Goal: Task Accomplishment & Management: Complete application form

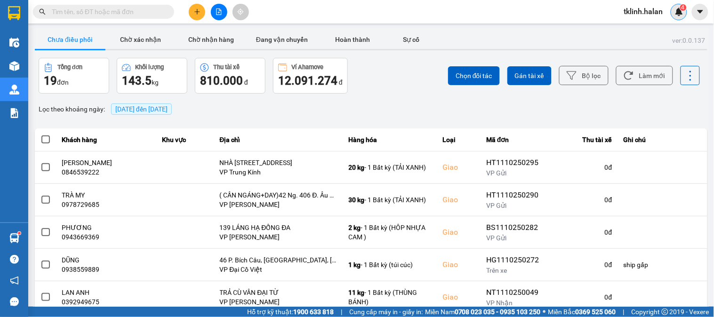
click at [680, 12] on img at bounding box center [679, 12] width 8 height 8
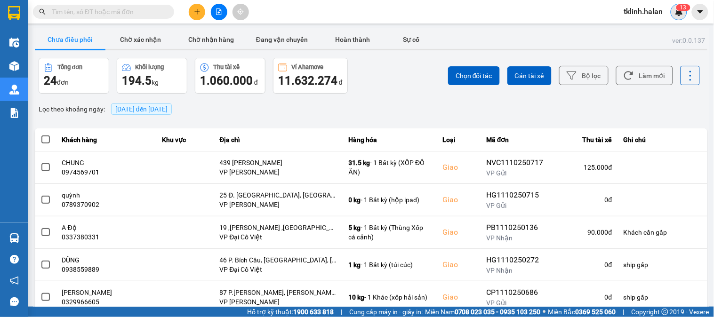
click at [684, 11] on div "1 3" at bounding box center [679, 12] width 16 height 16
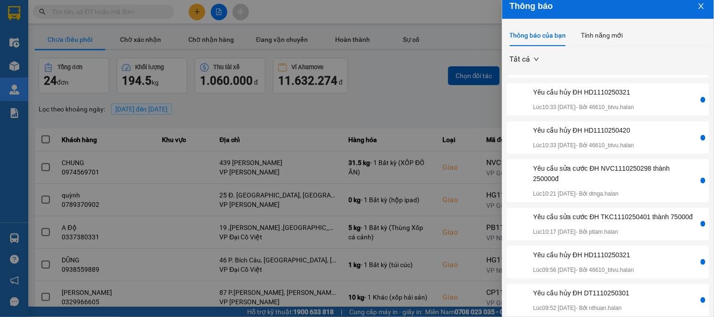
scroll to position [27, 0]
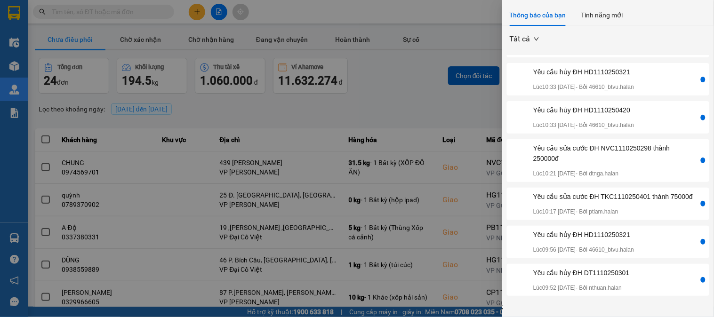
click at [659, 283] on div "Yêu cầu hủy ĐH DT1110250301 Lúc 09:52 11/10/2025 - Bởi nthuan.halan" at bounding box center [604, 280] width 190 height 25
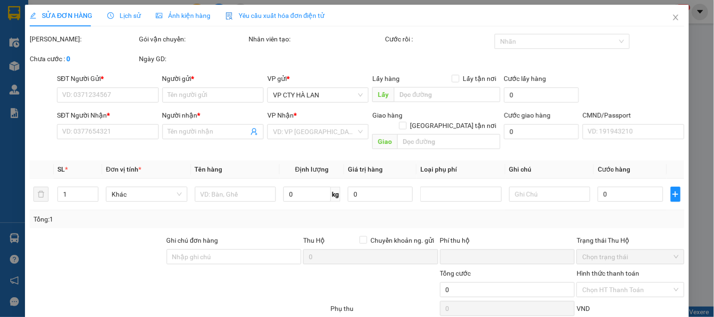
type input "0988147899"
type input "Ngọc"
type input "0359323989"
type input "NGA"
type input "0"
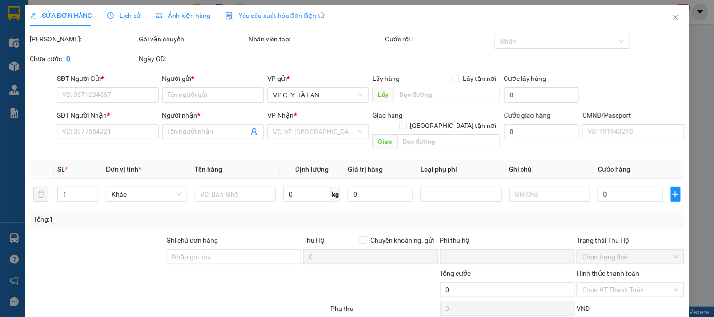
type input "65.000"
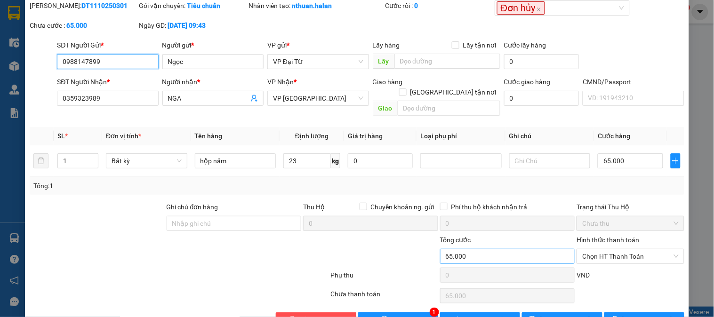
scroll to position [52, 0]
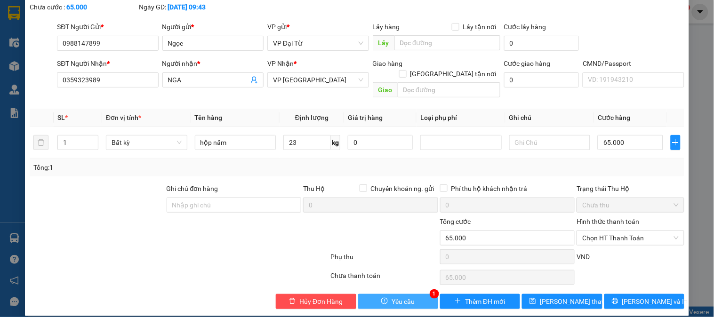
click at [417, 298] on button "Yêu cầu" at bounding box center [398, 301] width 80 height 15
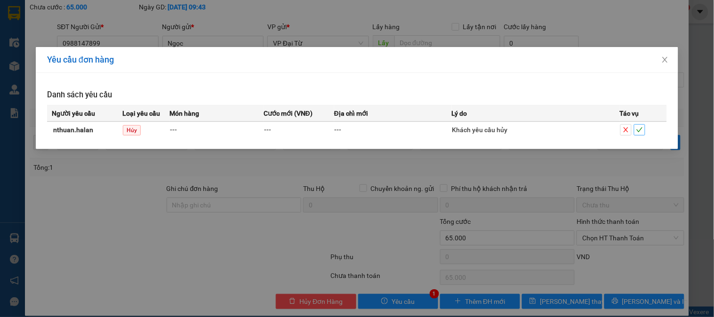
click at [641, 131] on icon "check" at bounding box center [640, 130] width 7 height 7
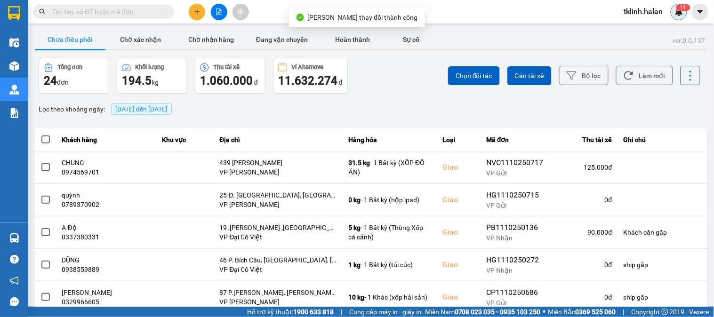
click at [683, 12] on img at bounding box center [679, 12] width 8 height 8
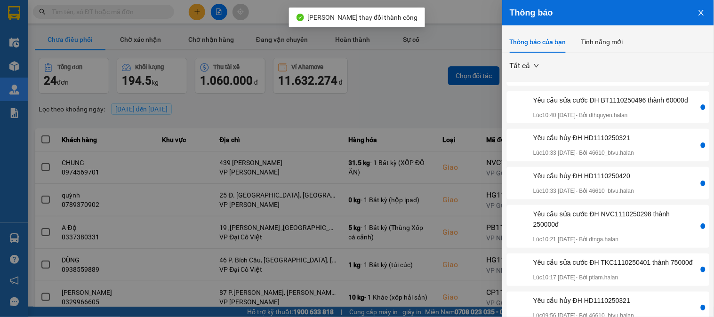
scroll to position [175, 0]
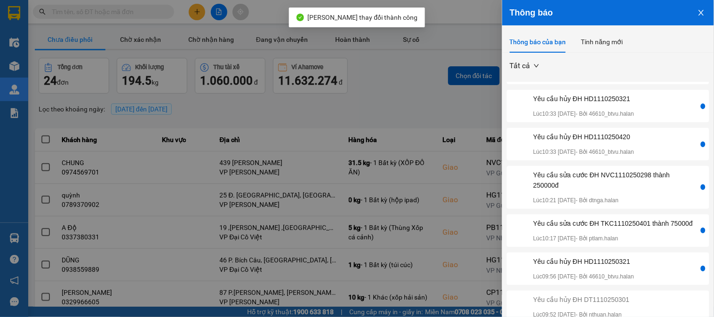
click at [654, 267] on div "Yêu cầu hủy ĐH HD1110250321 Lúc 09:56 11/10/2025 - Bởi 46610_btvu.halan" at bounding box center [604, 269] width 190 height 25
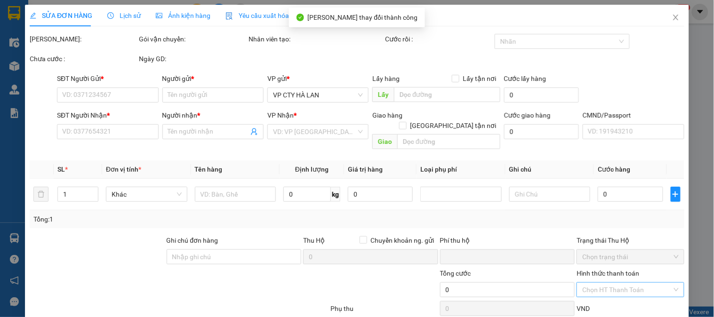
type input "0968448820"
type input "KH"
type input "0866670224"
type input "HOÀNG GT"
type input "0"
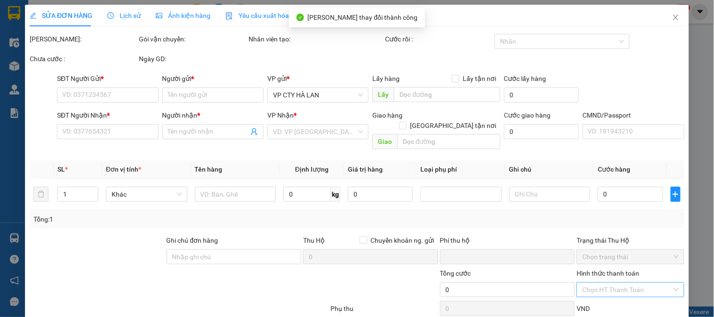
type input "40.000"
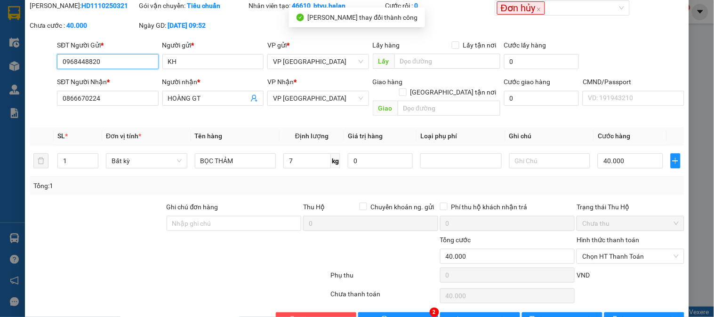
scroll to position [52, 0]
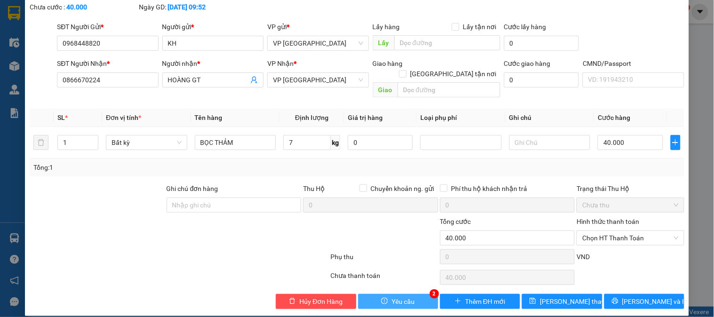
click at [411, 294] on button "Yêu cầu" at bounding box center [398, 301] width 80 height 15
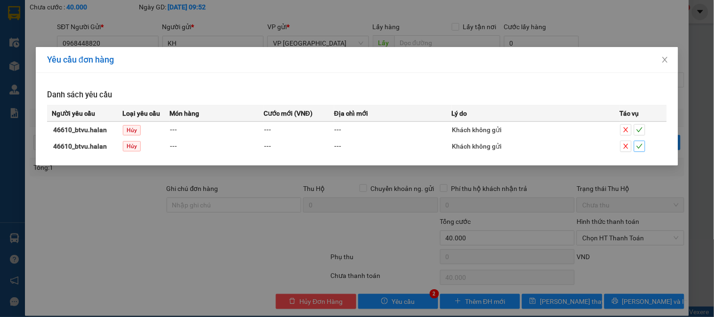
click at [642, 147] on icon "check" at bounding box center [640, 146] width 7 height 7
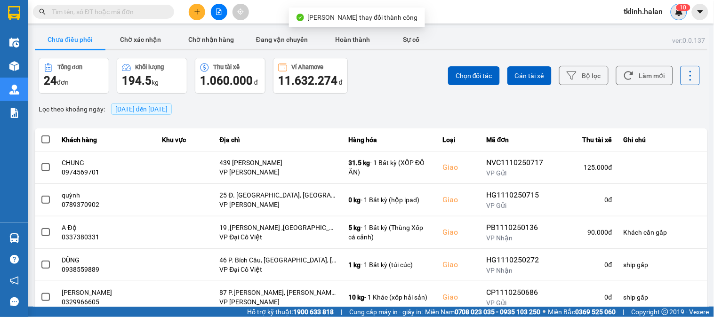
click at [683, 9] on span "1" at bounding box center [681, 7] width 3 height 7
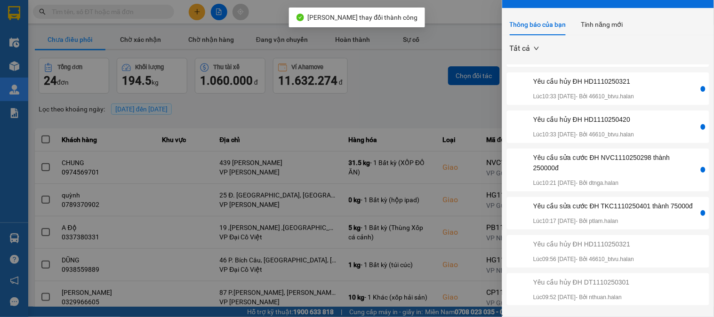
scroll to position [27, 0]
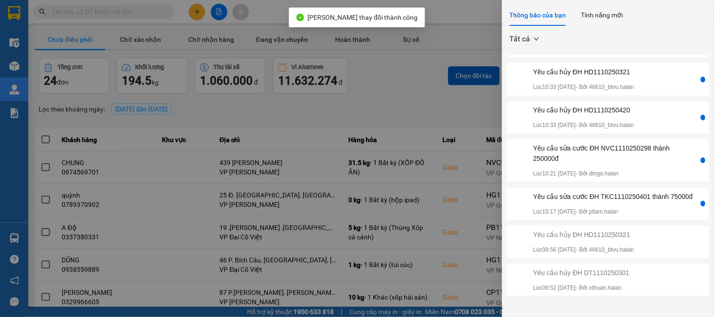
click at [639, 201] on div "Yêu cầu sửa cước ĐH TKC1110250401 thành 75000đ" at bounding box center [613, 197] width 160 height 10
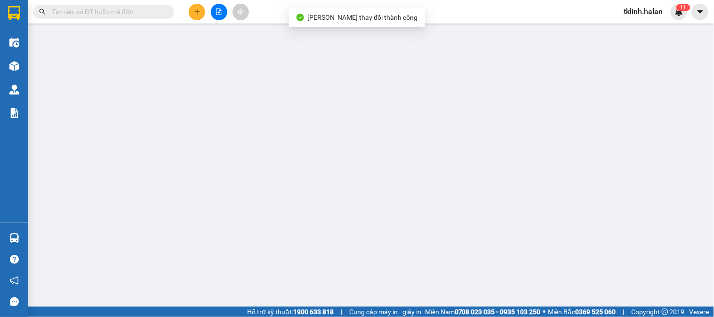
type input "0923398668"
type input "HUÂN"
type input "0972723182"
type input "THANH"
type input "0"
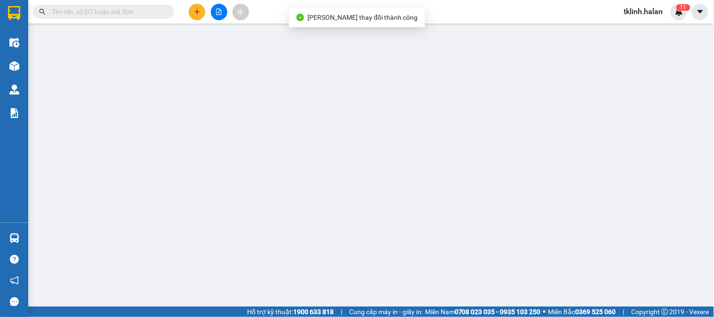
type input "65.000"
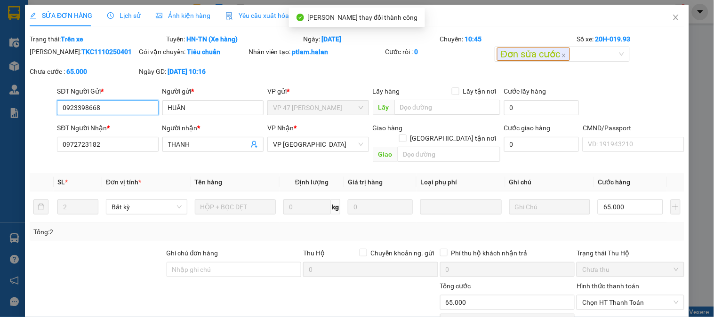
scroll to position [64, 0]
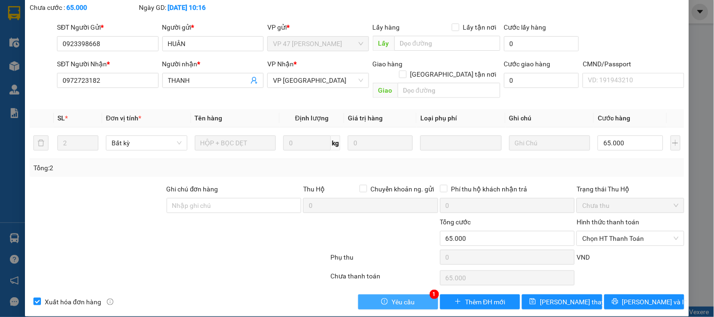
click at [392, 297] on span "Yêu cầu" at bounding box center [403, 302] width 23 height 10
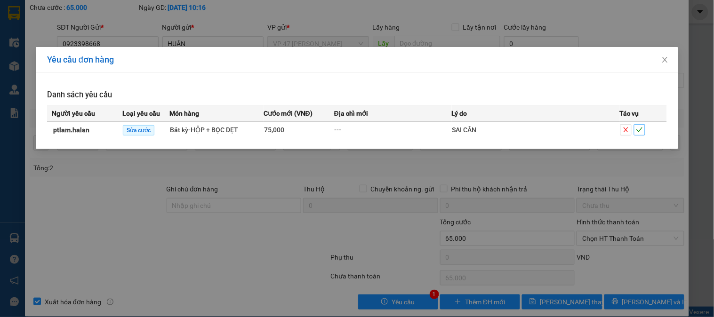
click at [641, 131] on icon "check" at bounding box center [640, 130] width 7 height 7
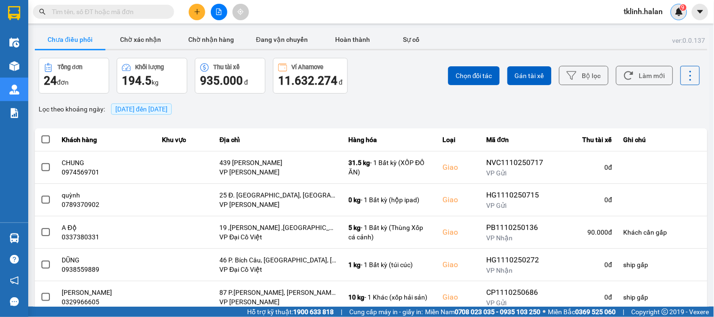
click at [678, 8] on img at bounding box center [679, 12] width 8 height 8
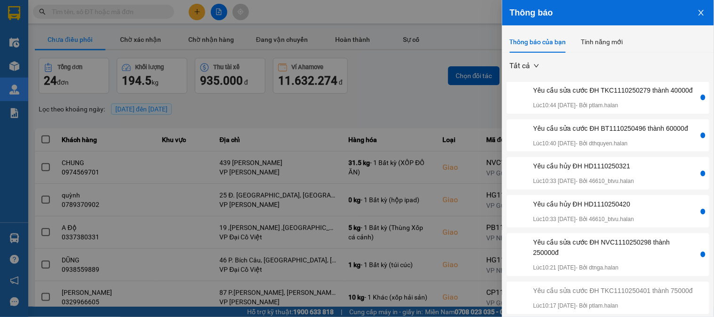
scroll to position [175, 0]
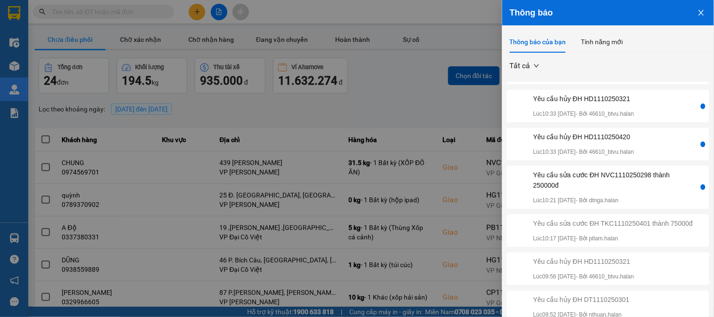
click at [648, 180] on div "Yêu cầu sửa cước ĐH NVC1110250298 thành 250000đ" at bounding box center [615, 180] width 164 height 21
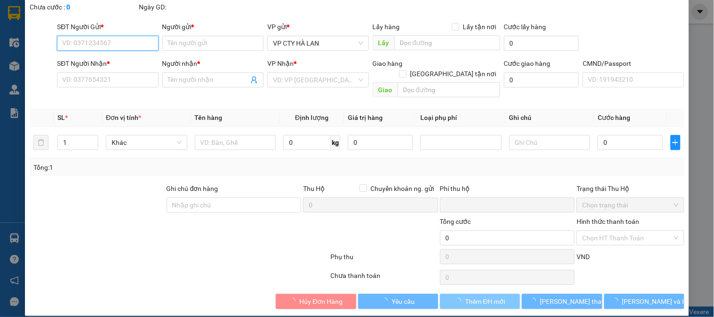
type input "0385095316"
type input "KHÔI"
type input "0946433888"
type input "THÀNH"
type input "0"
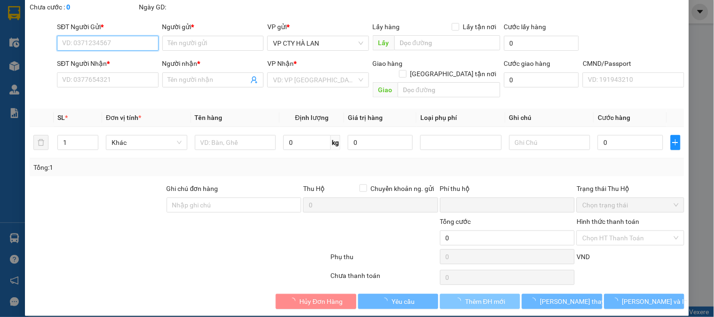
type input "300.000"
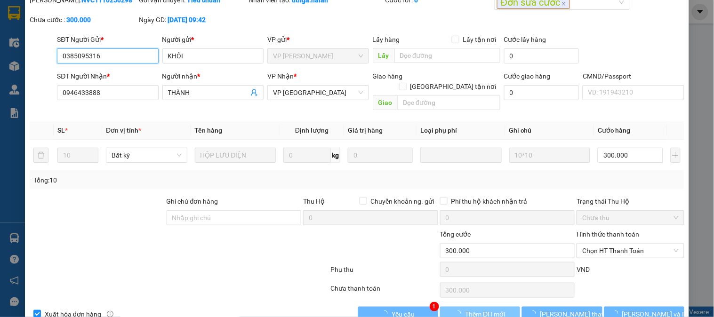
scroll to position [64, 0]
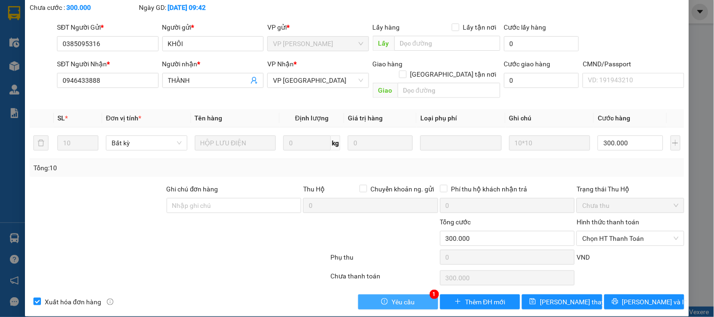
click at [405, 297] on span "Yêu cầu" at bounding box center [403, 302] width 23 height 10
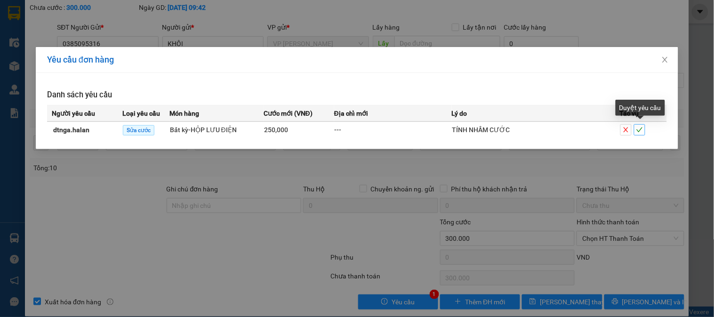
click at [644, 131] on span "check" at bounding box center [640, 130] width 10 height 7
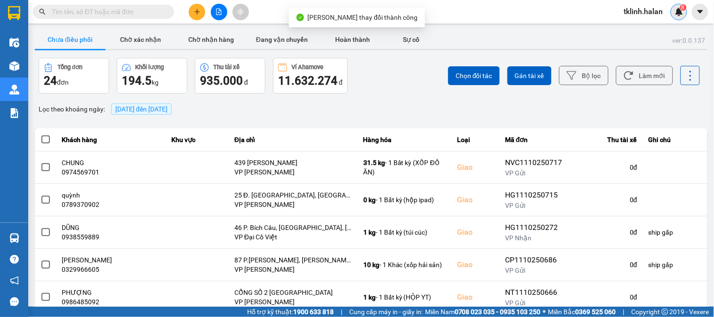
click at [684, 11] on div "8" at bounding box center [679, 12] width 16 height 16
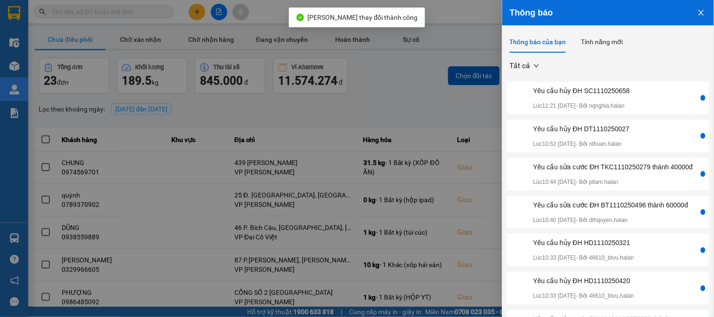
click at [653, 172] on div "Yêu cầu sửa cước ĐH TKC1110250279 thành 40000đ" at bounding box center [613, 167] width 160 height 10
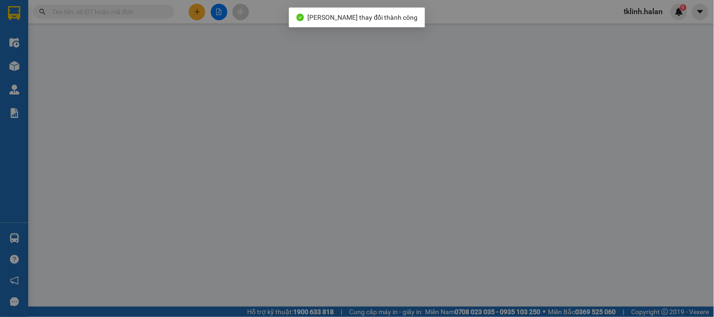
type input "0989422101"
type input "THU"
checkbox input "true"
type input "số 45 đường 3.9 khu đô thị gamuda, phường trần phú, quận hoàng mai, hà nội"
type input "0932212989"
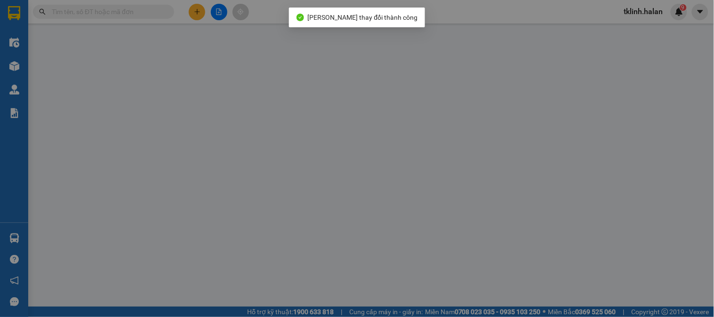
type input "DŨNG"
type input "0"
type input "85.000"
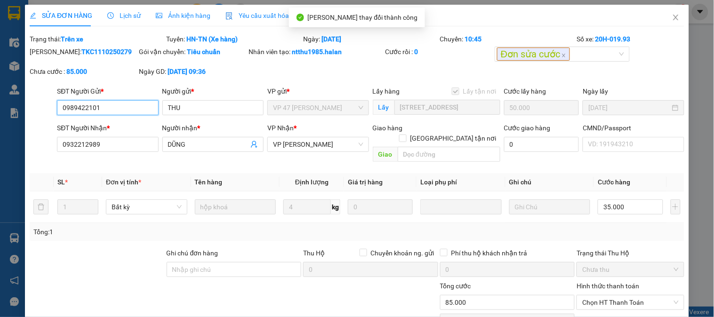
scroll to position [64, 0]
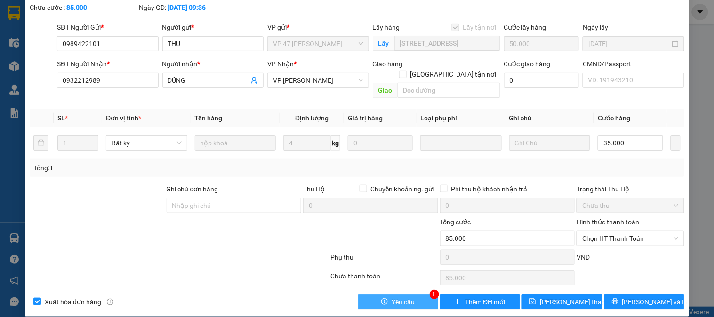
click at [404, 297] on span "Yêu cầu" at bounding box center [403, 302] width 23 height 10
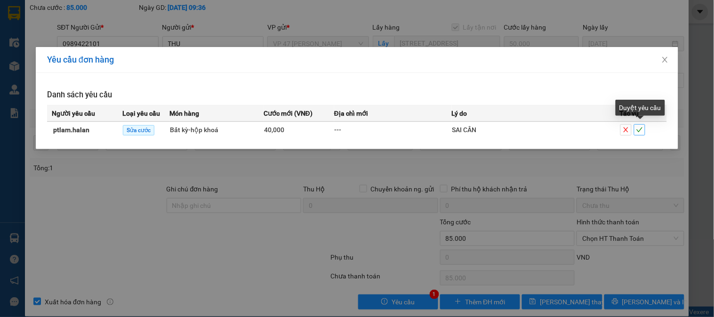
click at [642, 133] on icon "check" at bounding box center [640, 130] width 7 height 7
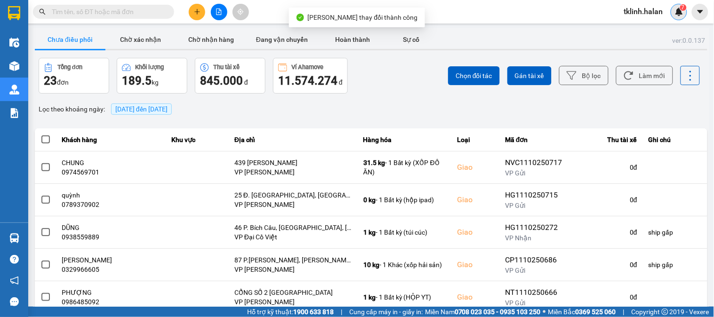
click at [684, 14] on div "7" at bounding box center [679, 12] width 16 height 16
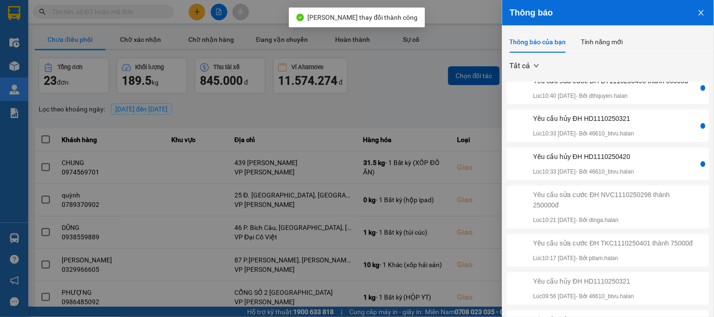
scroll to position [175, 0]
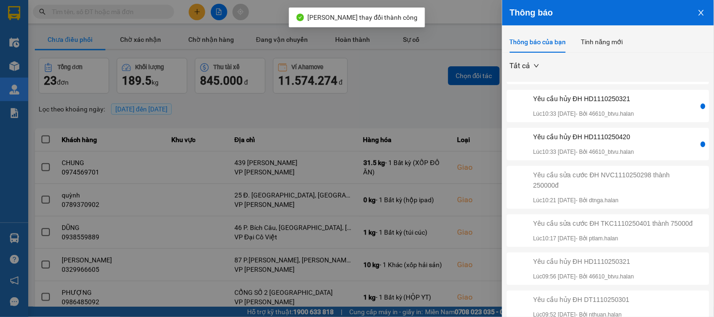
click at [653, 139] on div "Yêu cầu hủy ĐH HD1110250420 Lúc 10:33 11/10/2025 - Bởi 46610_btvu.halan" at bounding box center [604, 144] width 190 height 25
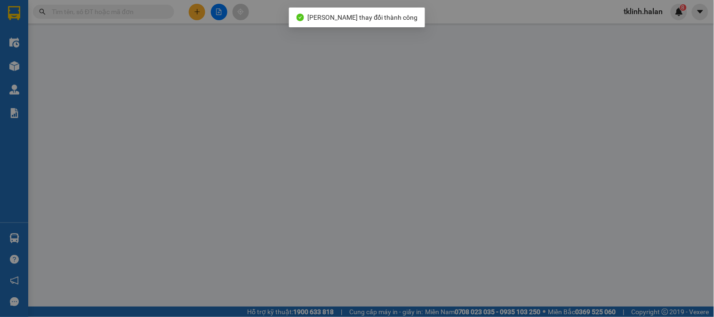
type input "0968448820"
type input "KH"
type input "0866670224"
type input "HOÀNG GT"
type input "0"
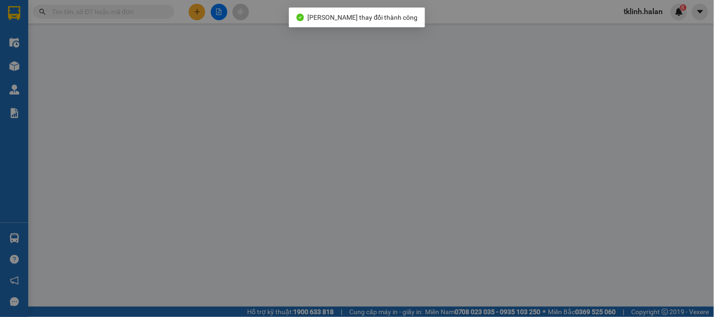
type input "70.000"
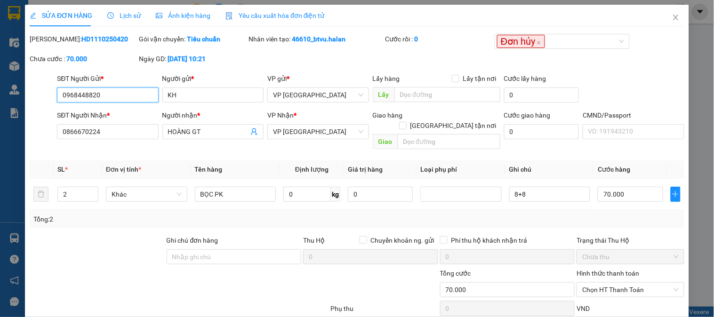
scroll to position [52, 0]
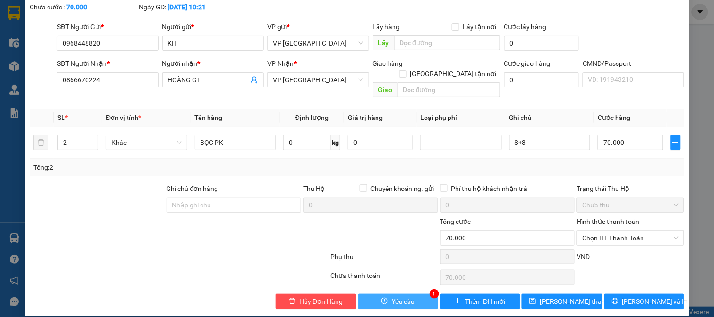
click at [413, 294] on button "Yêu cầu" at bounding box center [398, 301] width 80 height 15
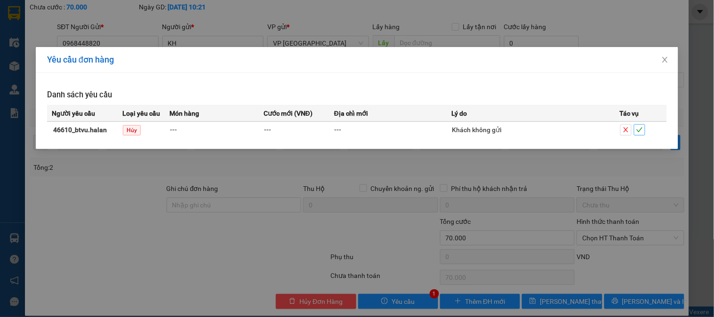
click at [643, 131] on icon "check" at bounding box center [640, 130] width 7 height 7
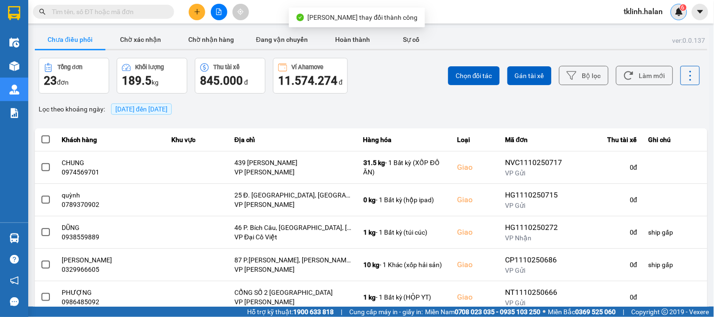
click at [683, 16] on div "6" at bounding box center [679, 12] width 16 height 16
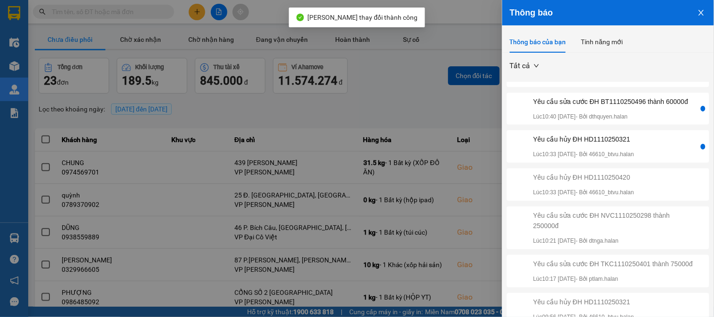
scroll to position [105, 0]
click at [638, 106] on div "Yêu cầu sửa cước ĐH BT1110250496 thành 60000đ" at bounding box center [610, 101] width 155 height 10
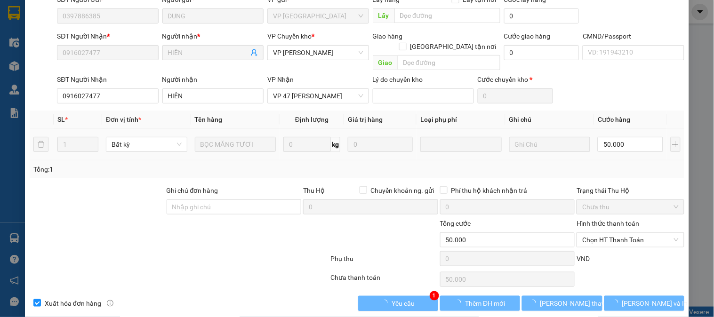
scroll to position [93, 0]
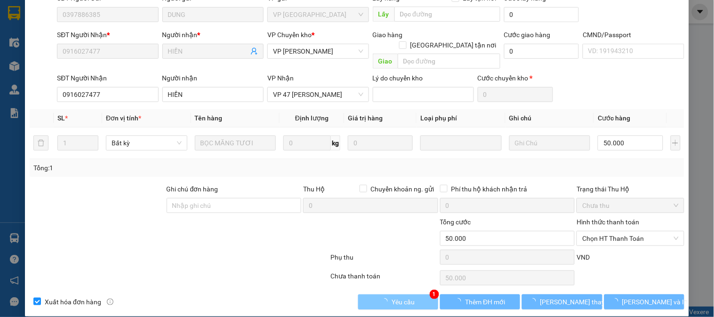
drag, startPoint x: 411, startPoint y: 295, endPoint x: 421, endPoint y: 293, distance: 10.5
click at [414, 295] on button "Yêu cầu" at bounding box center [398, 302] width 80 height 15
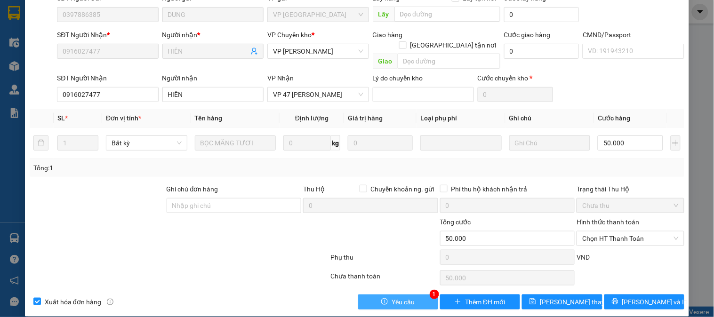
click at [411, 295] on button "Yêu cầu" at bounding box center [398, 302] width 80 height 15
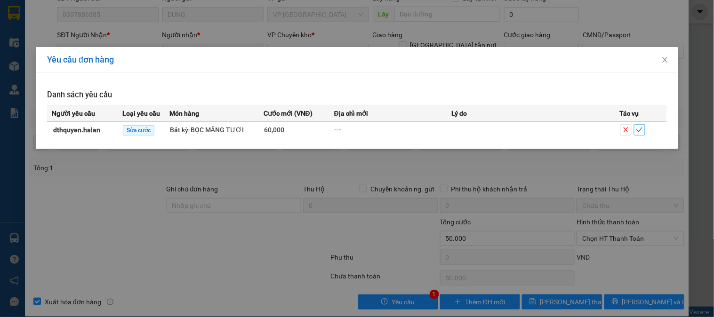
click at [644, 132] on span "check" at bounding box center [640, 130] width 10 height 7
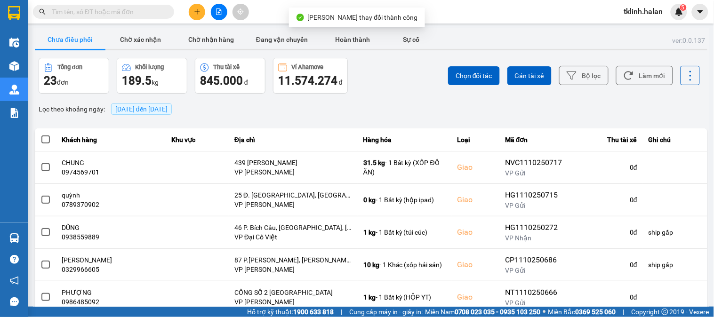
drag, startPoint x: 674, startPoint y: 14, endPoint x: 675, endPoint y: 20, distance: 5.8
click at [674, 14] on div "5" at bounding box center [679, 12] width 16 height 16
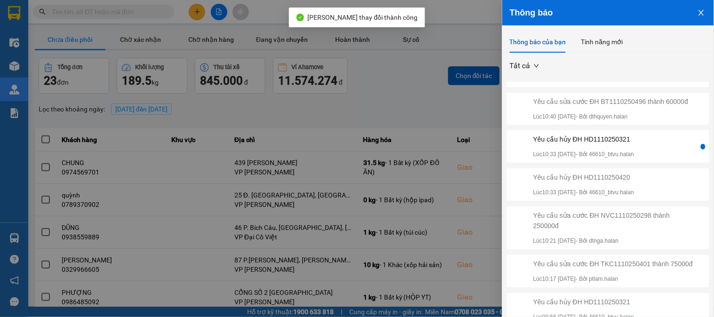
scroll to position [105, 0]
click at [658, 158] on div "Yêu cầu hủy ĐH HD1110250321 Lúc 10:33 11/10/2025 - Bởi 46610_btvu.halan" at bounding box center [604, 145] width 190 height 25
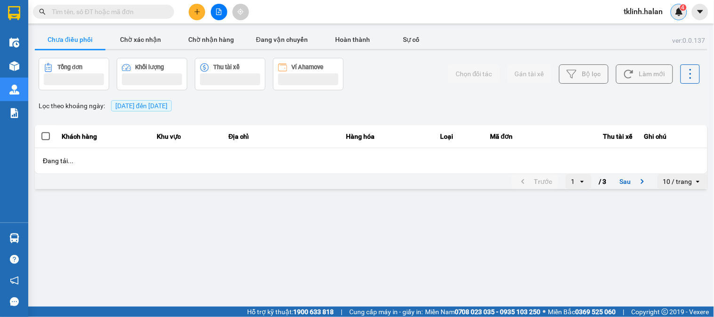
click at [683, 11] on img at bounding box center [679, 12] width 8 height 8
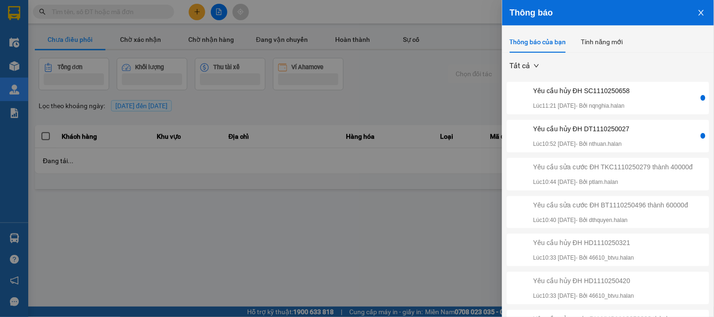
click at [665, 142] on div "Yêu cầu hủy ĐH DT1110250027 Lúc 10:52 11/10/2025 - Bởi nthuan.halan" at bounding box center [604, 136] width 190 height 25
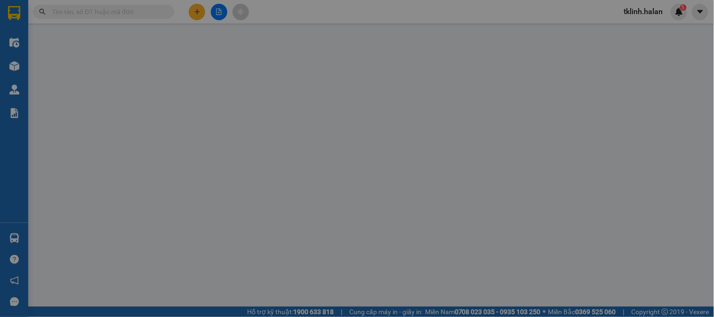
type input "0986340955"
type input "Quyết"
type input "0961505196"
type input "TIẾN"
type input "0"
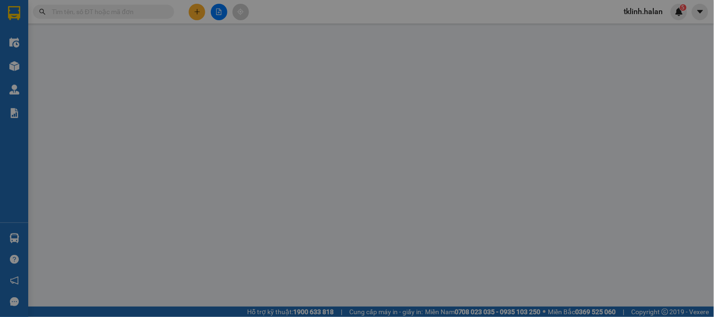
type input "40.000"
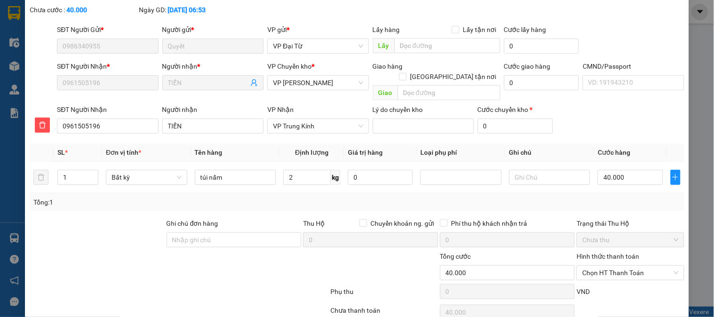
scroll to position [83, 0]
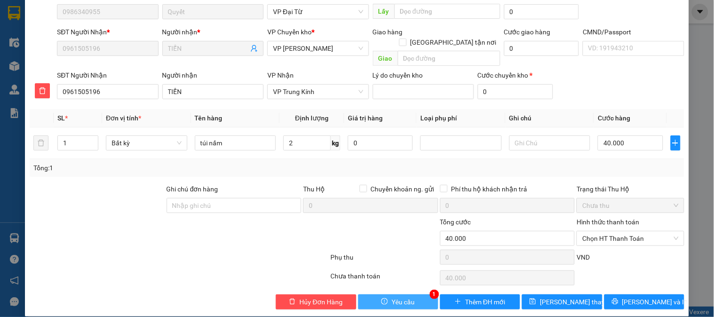
click at [411, 295] on button "Yêu cầu" at bounding box center [398, 302] width 80 height 15
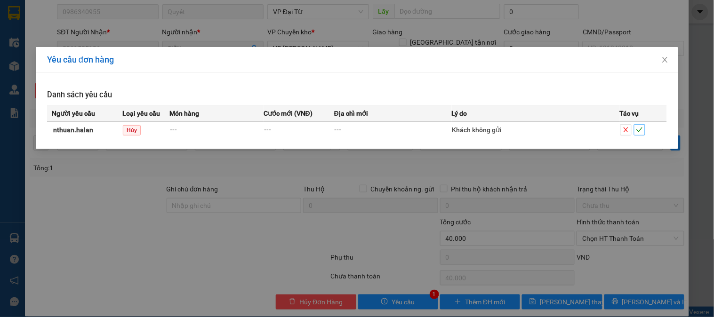
click at [645, 129] on span "check" at bounding box center [640, 130] width 10 height 7
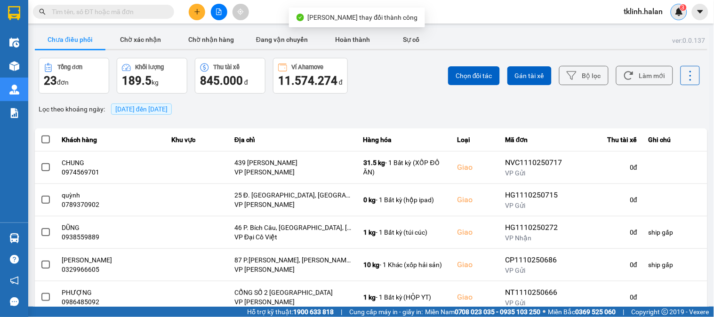
click at [680, 12] on img at bounding box center [679, 12] width 8 height 8
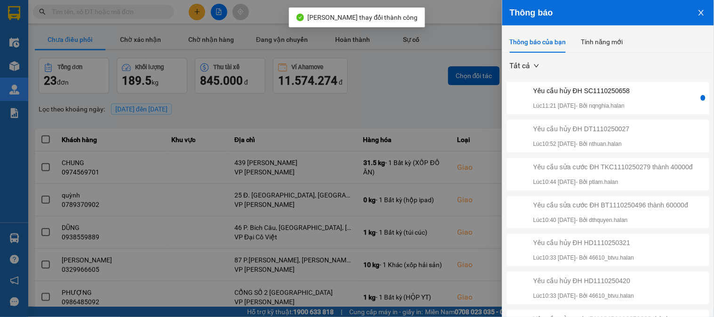
click at [656, 100] on div "Yêu cầu hủy ĐH SC1110250658 Lúc 11:21 11/10/2025 - Bởi nqnghia.halan" at bounding box center [604, 98] width 190 height 25
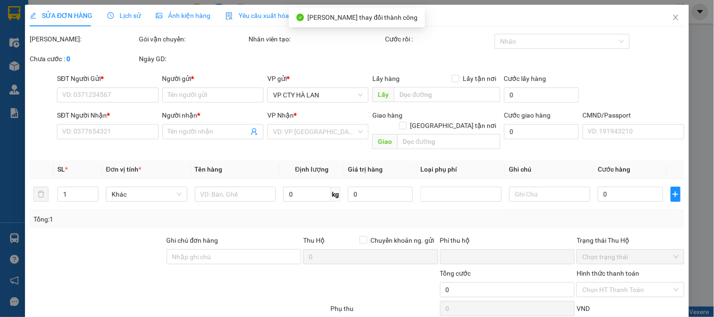
type input "0862322022"
type input "HOÀNG"
type input "0862322022"
type input "HOÀNG"
type input "0"
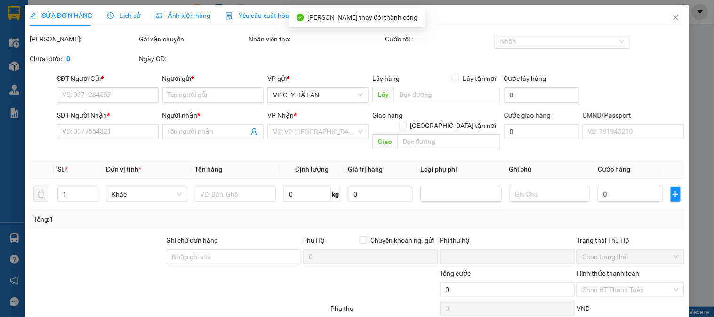
type input "65.000"
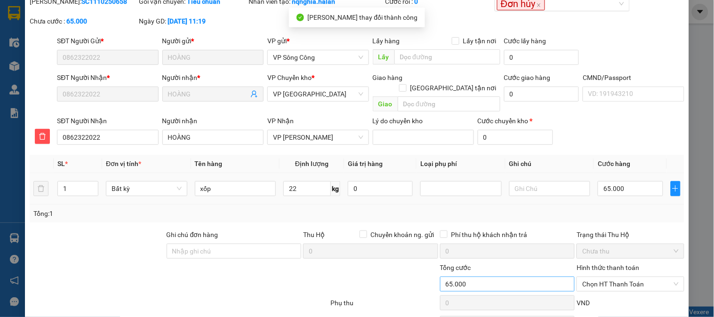
scroll to position [83, 0]
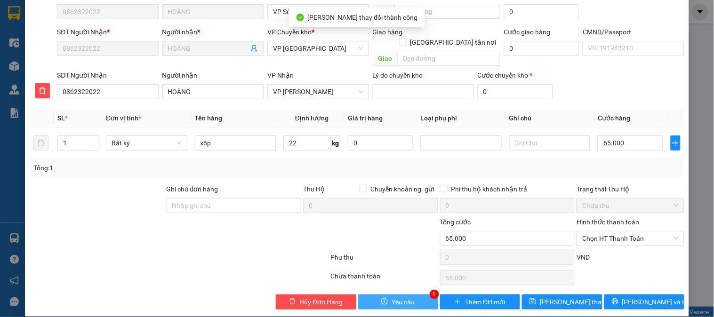
click at [414, 295] on button "Yêu cầu" at bounding box center [398, 302] width 80 height 15
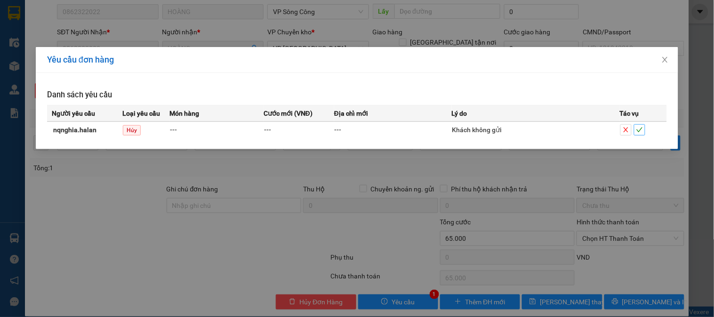
click at [644, 134] on button "button" at bounding box center [639, 129] width 11 height 11
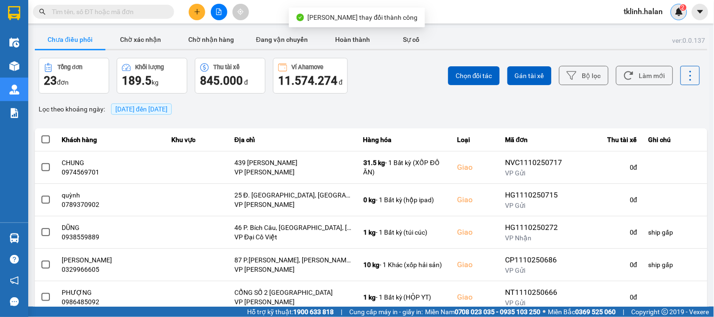
click at [680, 13] on img at bounding box center [679, 12] width 8 height 8
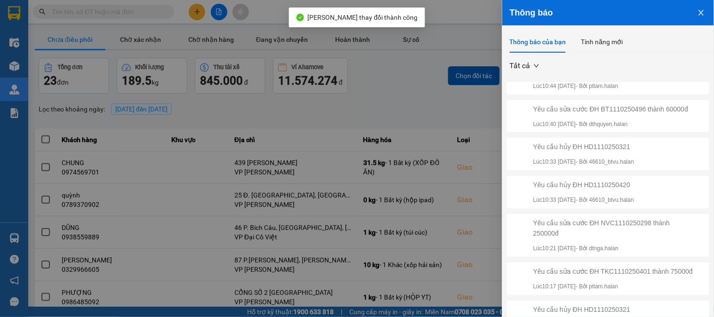
scroll to position [175, 0]
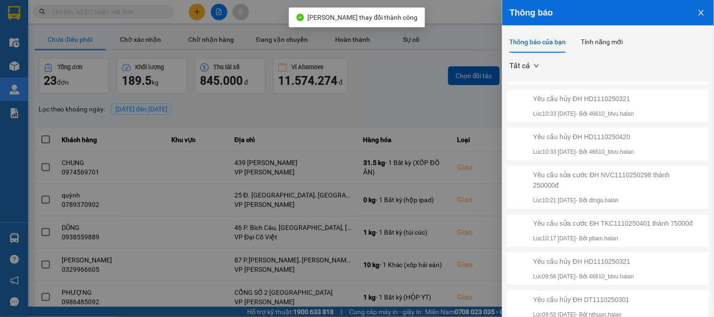
click at [466, 111] on div at bounding box center [357, 158] width 714 height 317
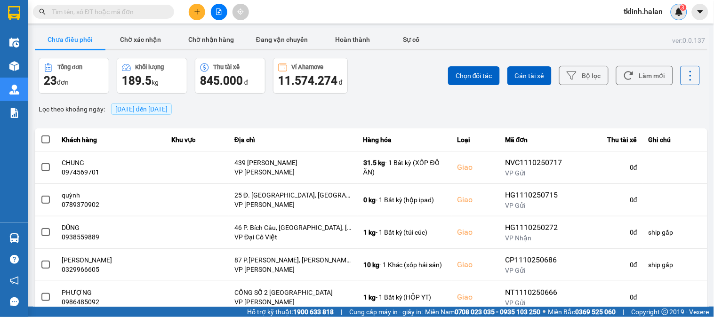
click at [683, 9] on span "3" at bounding box center [683, 7] width 3 height 7
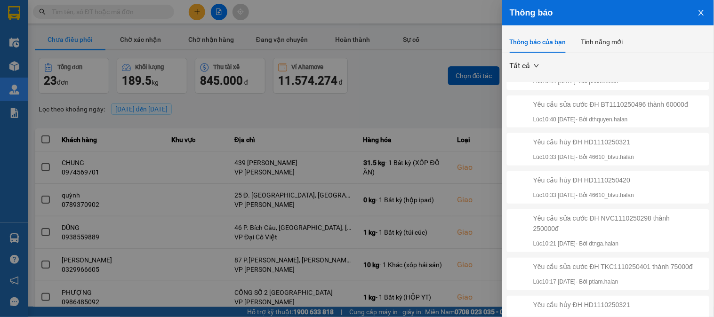
scroll to position [175, 0]
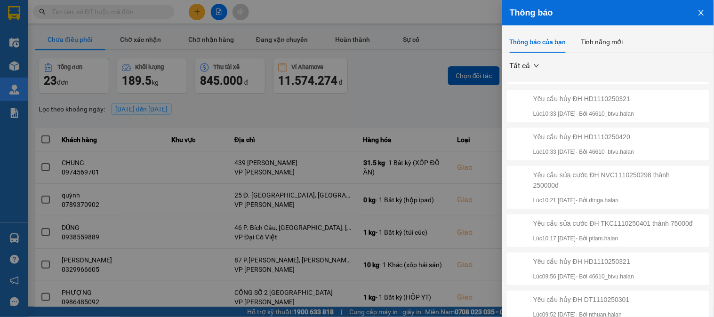
click at [395, 71] on div at bounding box center [357, 158] width 714 height 317
